Goal: Task Accomplishment & Management: Manage account settings

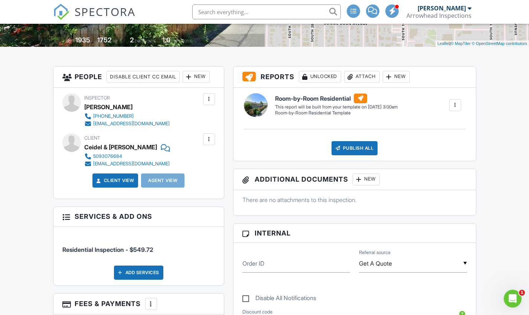
scroll to position [39, 0]
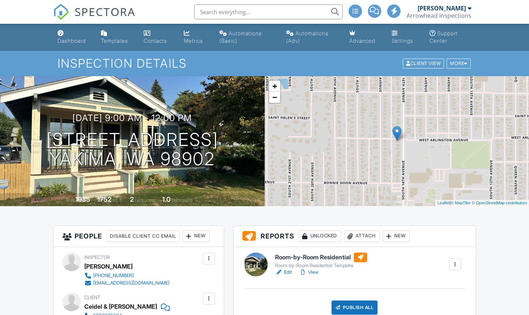
click at [313, 270] on link "View" at bounding box center [308, 271] width 19 height 7
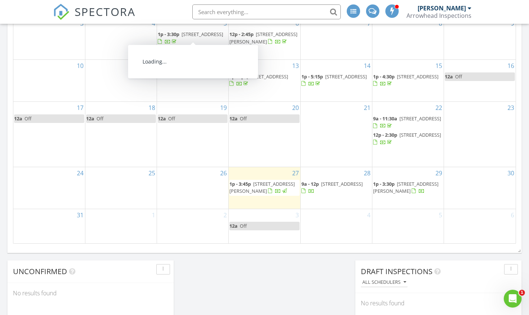
scroll to position [445, 0]
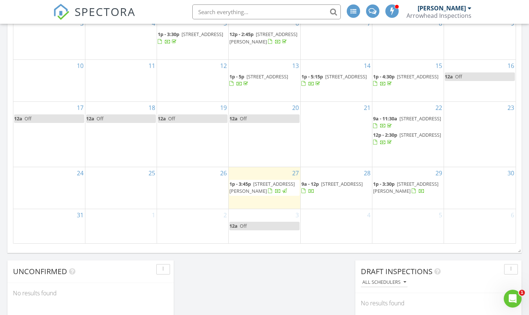
click at [340, 180] on span "814 S 16th Ave , Yakima 98902" at bounding box center [342, 183] width 42 height 7
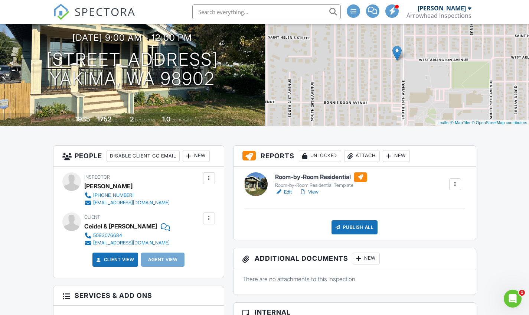
click at [206, 215] on div at bounding box center [208, 218] width 7 height 7
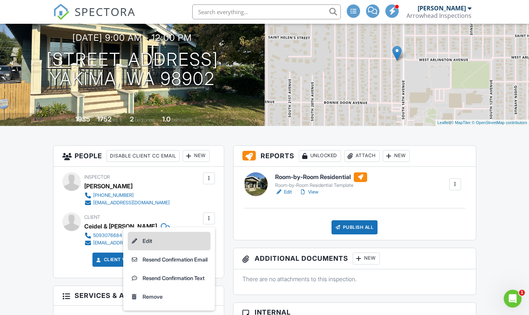
click at [159, 240] on li "Edit" at bounding box center [169, 241] width 83 height 19
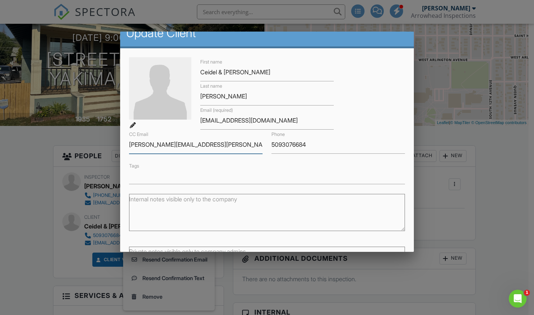
scroll to position [76, 0]
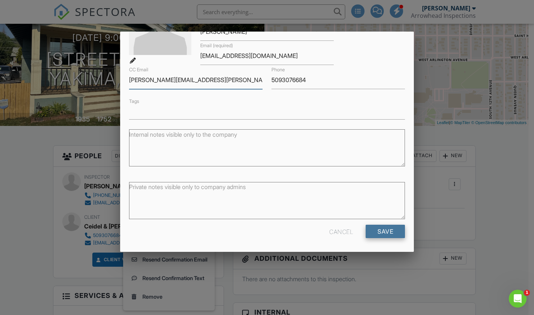
type input "[PERSON_NAME][EMAIL_ADDRESS][PERSON_NAME][DOMAIN_NAME]"
click at [381, 230] on input "Save" at bounding box center [385, 231] width 39 height 13
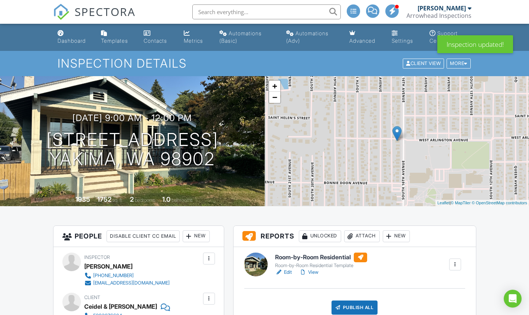
click at [313, 268] on link "View" at bounding box center [308, 271] width 19 height 7
